Goal: Find contact information: Find contact information

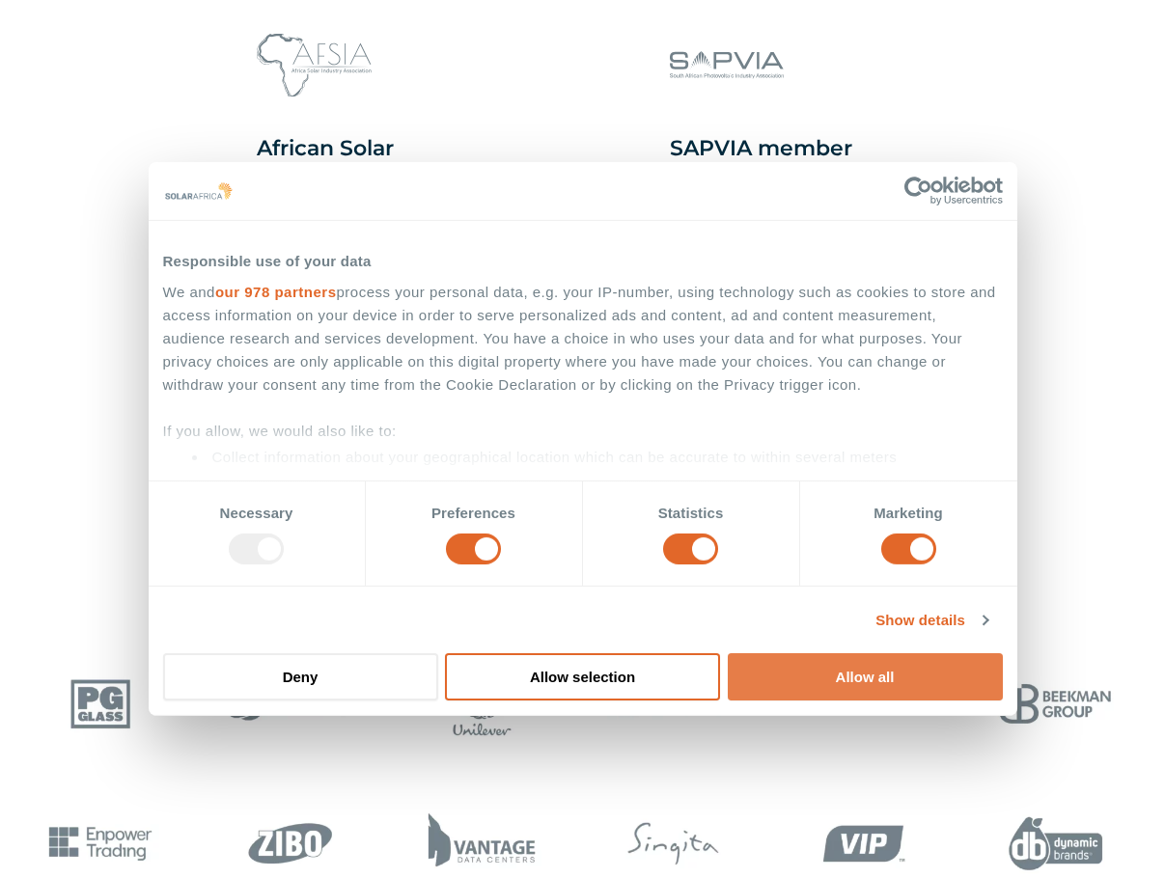
click at [900, 669] on button "Allow all" at bounding box center [865, 676] width 275 height 47
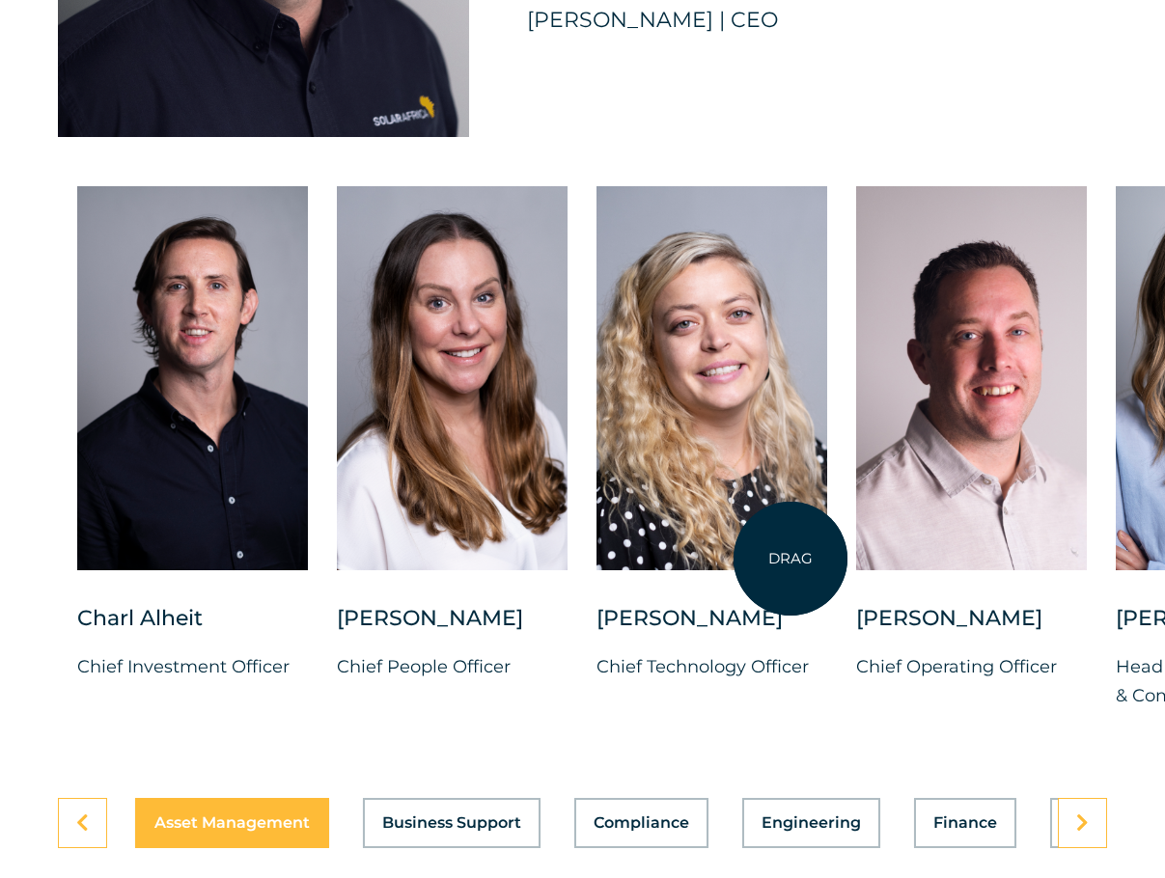
scroll to position [5212, 0]
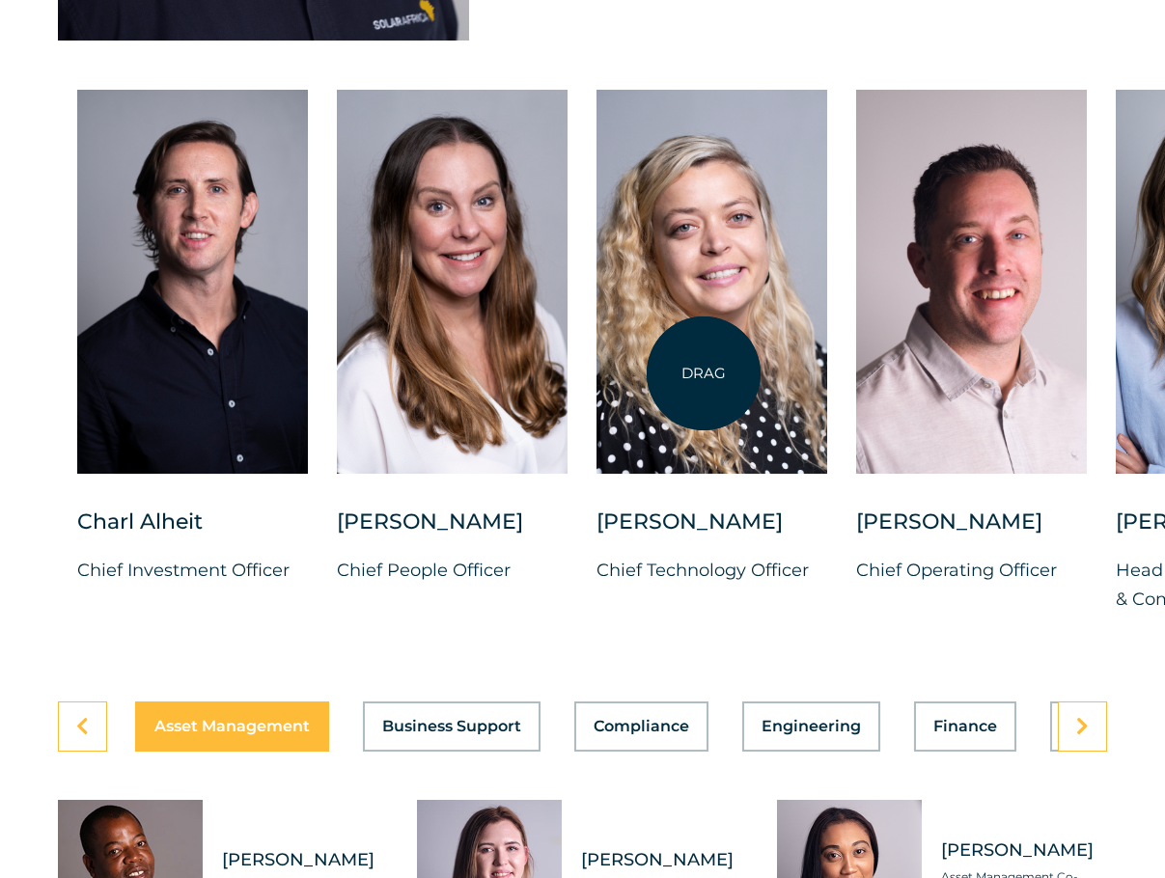
click at [704, 374] on div at bounding box center [711, 282] width 231 height 384
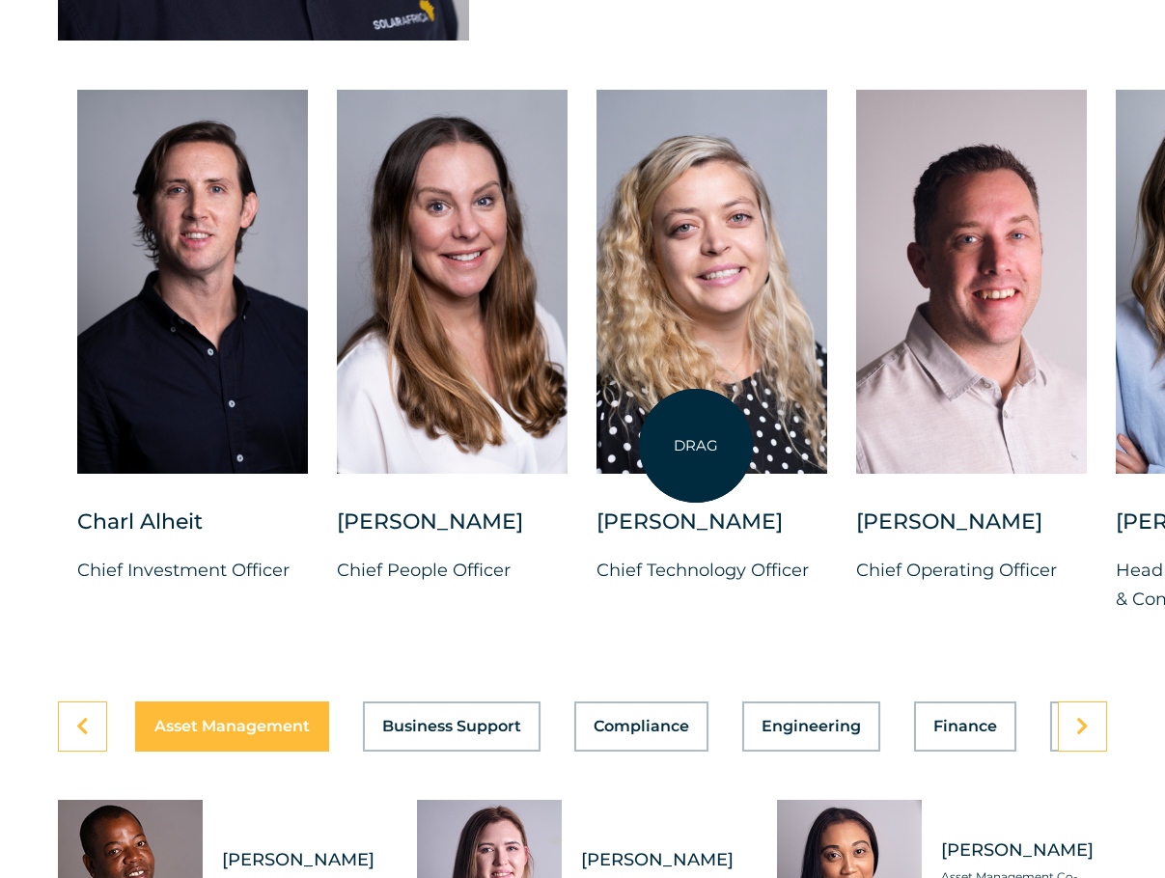
click at [696, 446] on div at bounding box center [711, 282] width 231 height 384
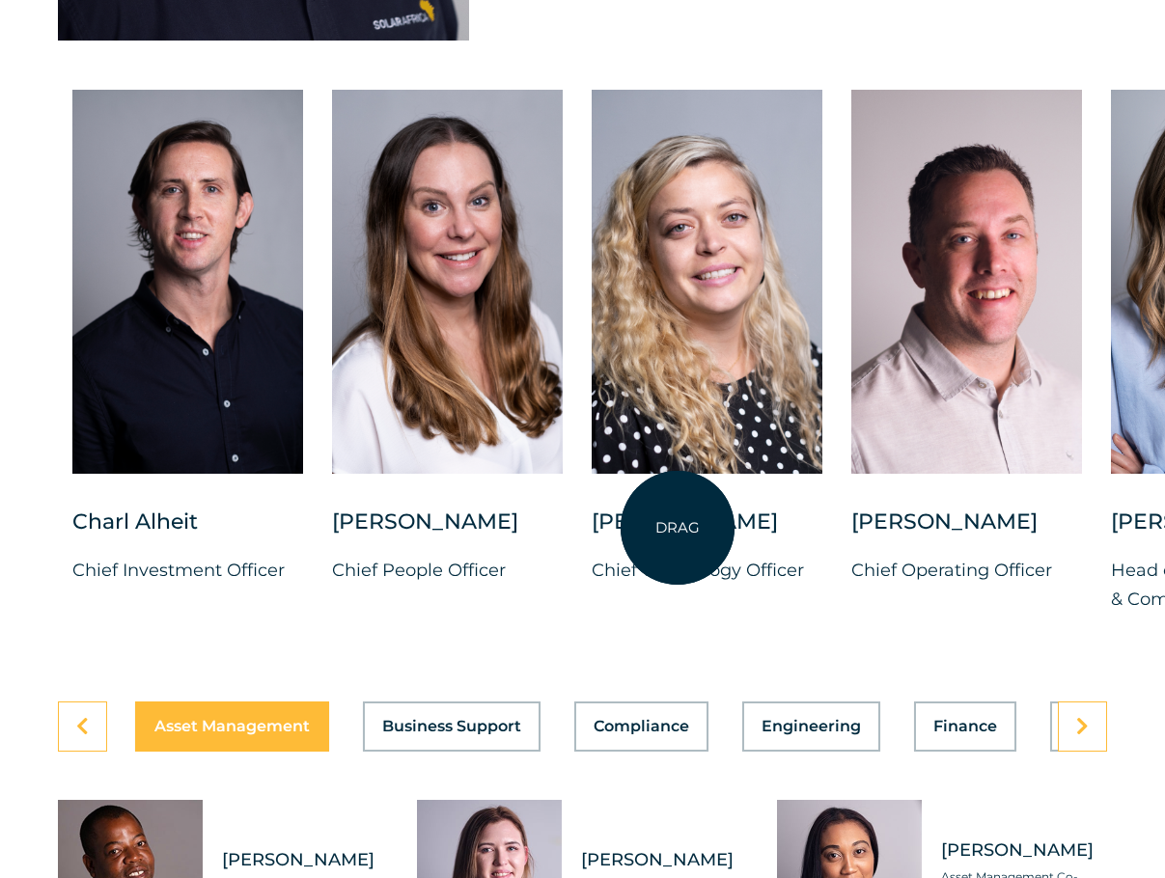
drag, startPoint x: 682, startPoint y: 363, endPoint x: 678, endPoint y: 528, distance: 165.1
click at [678, 508] on div at bounding box center [707, 299] width 231 height 418
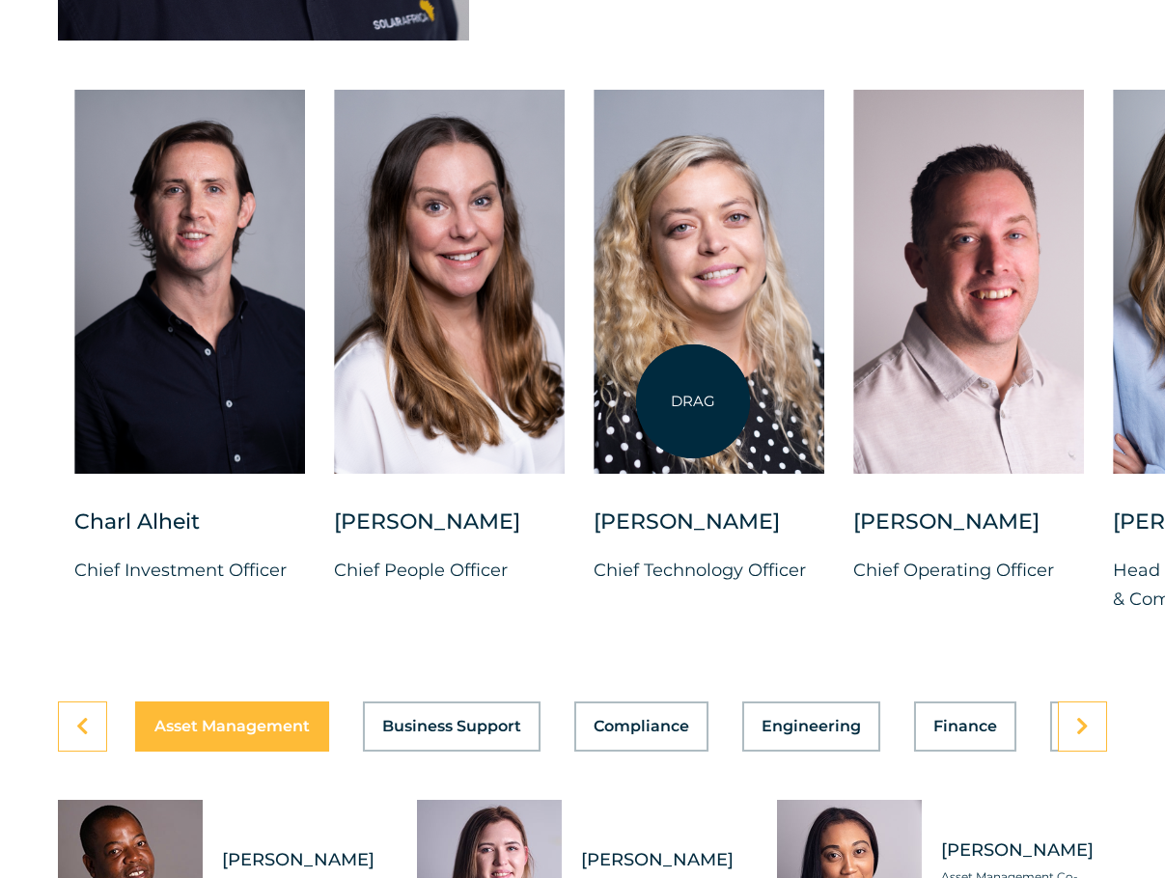
click at [693, 401] on div at bounding box center [709, 282] width 231 height 384
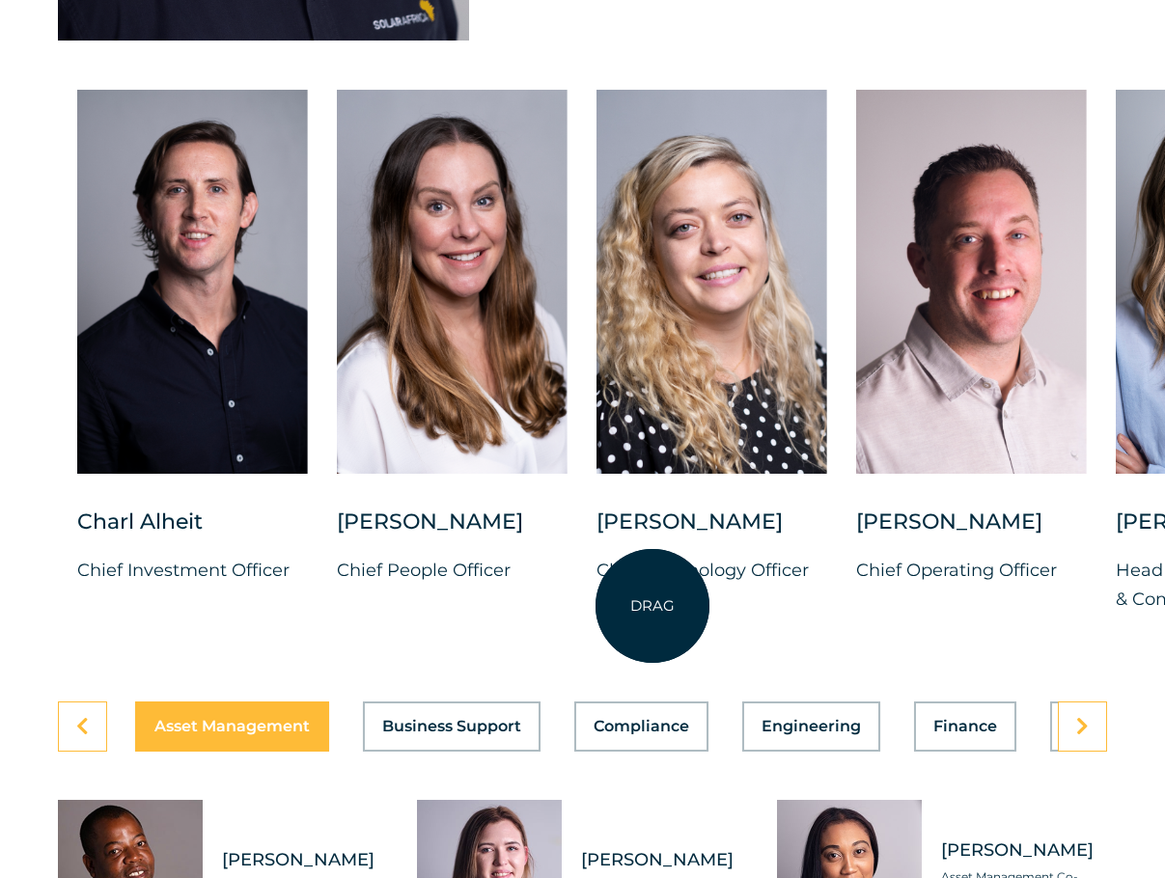
click at [652, 585] on p "Chief Technology Officer" at bounding box center [711, 570] width 231 height 29
click at [659, 585] on p "Chief Technology Officer" at bounding box center [711, 570] width 231 height 29
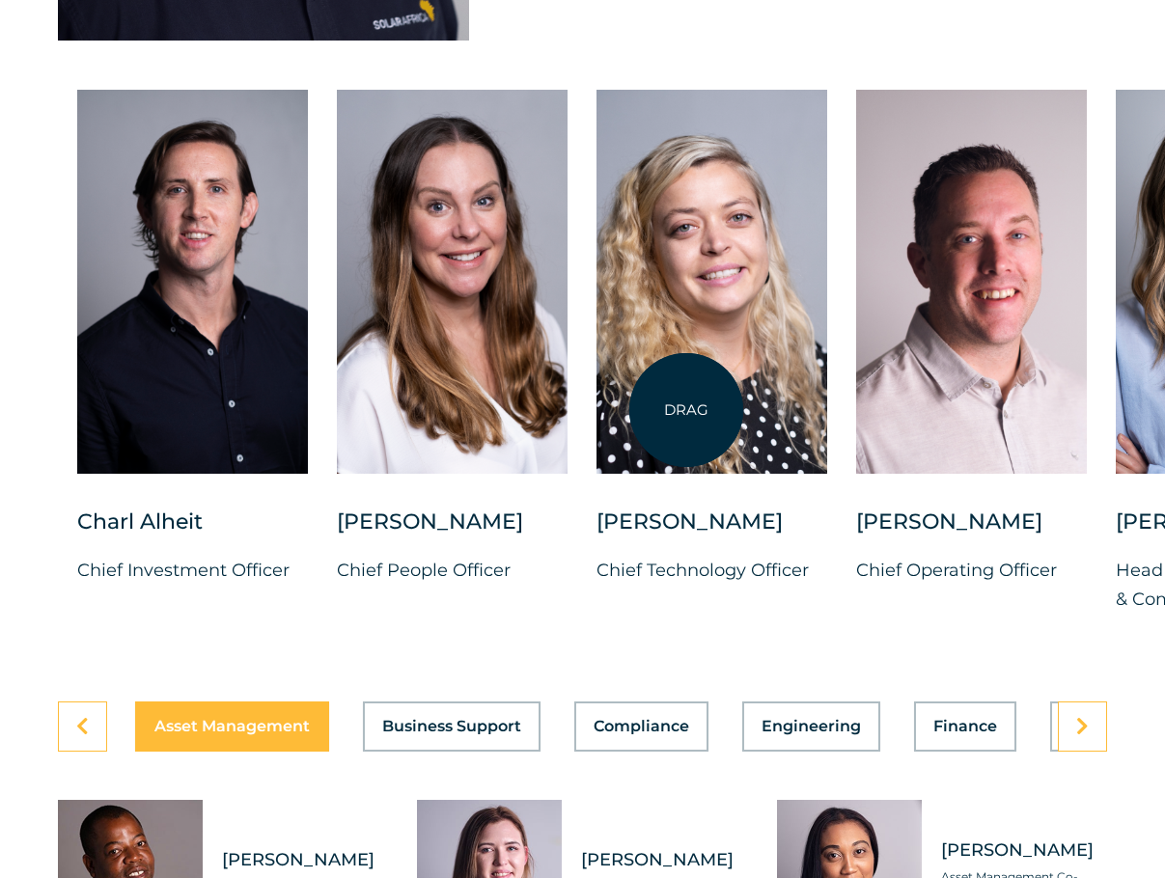
click at [686, 409] on div at bounding box center [711, 282] width 231 height 384
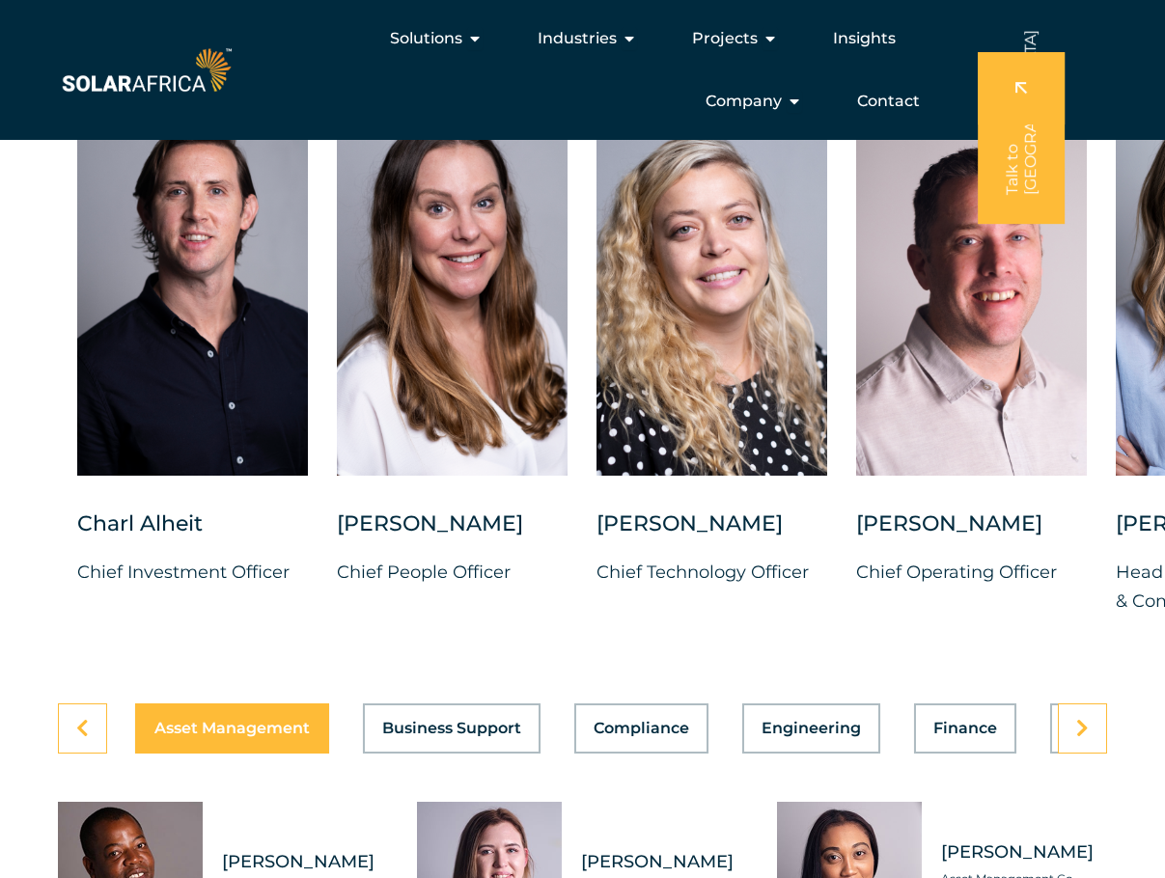
scroll to position [5115, 0]
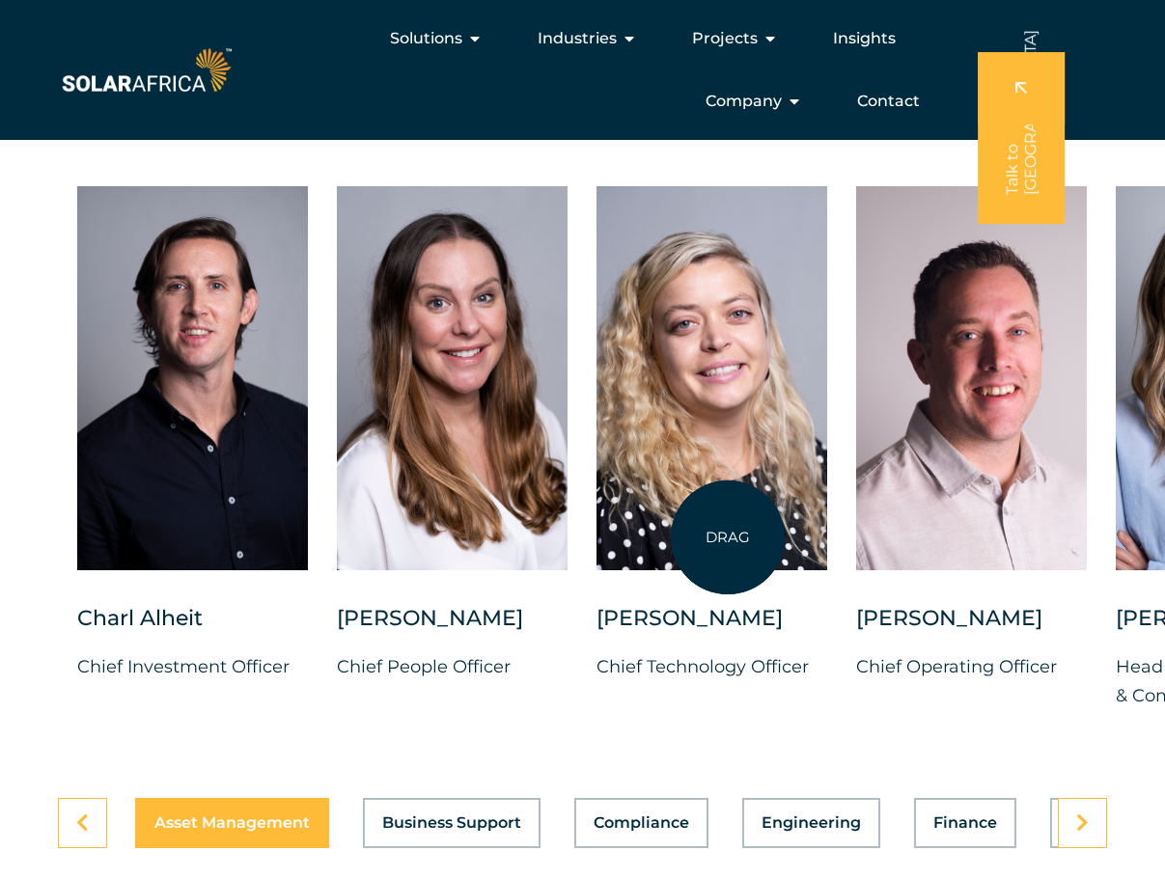
click at [728, 538] on div at bounding box center [711, 378] width 231 height 384
